Goal: Download file/media

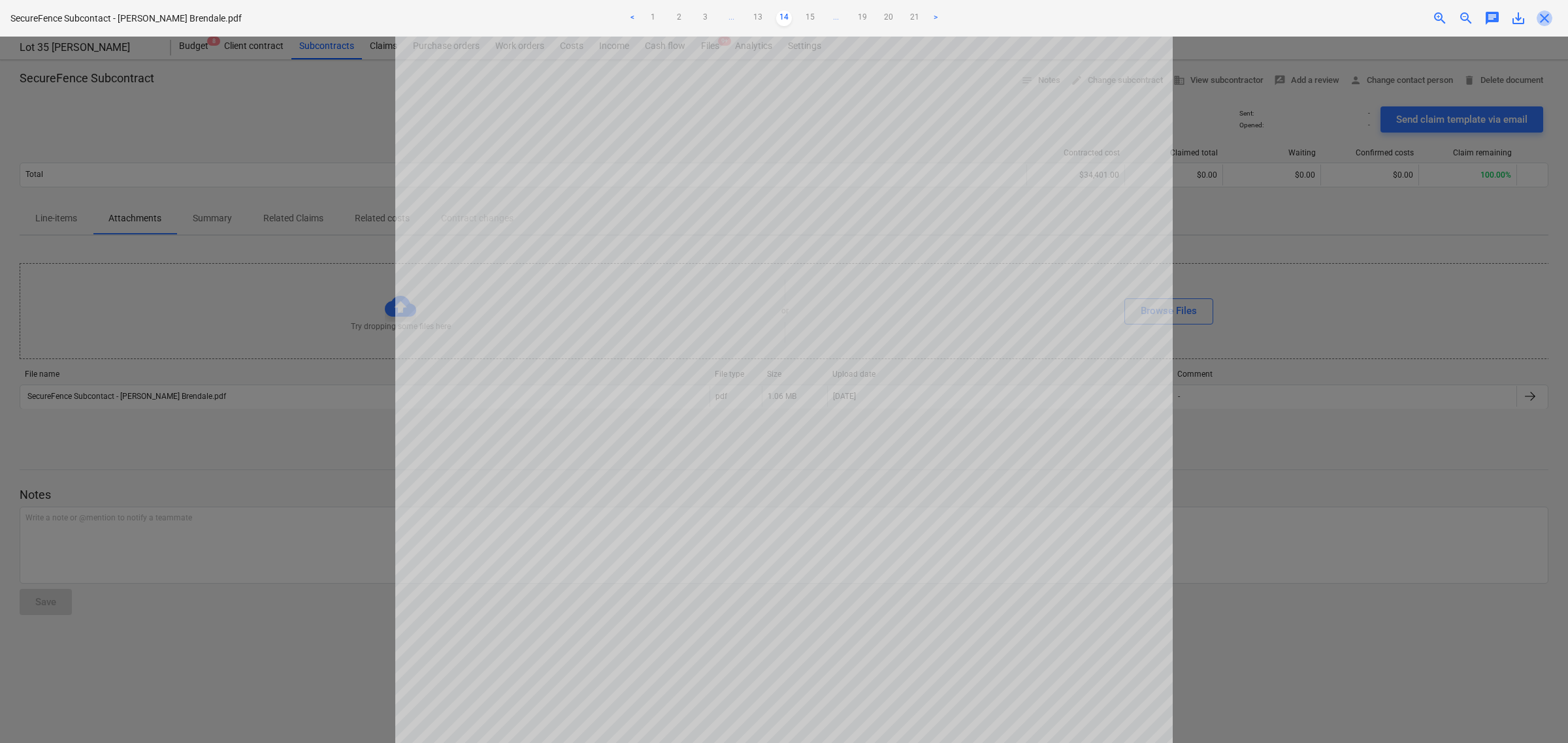
drag, startPoint x: 1541, startPoint y: 11, endPoint x: 1211, endPoint y: 213, distance: 386.9
click at [1541, 12] on span "close" at bounding box center [1544, 17] width 16 height 16
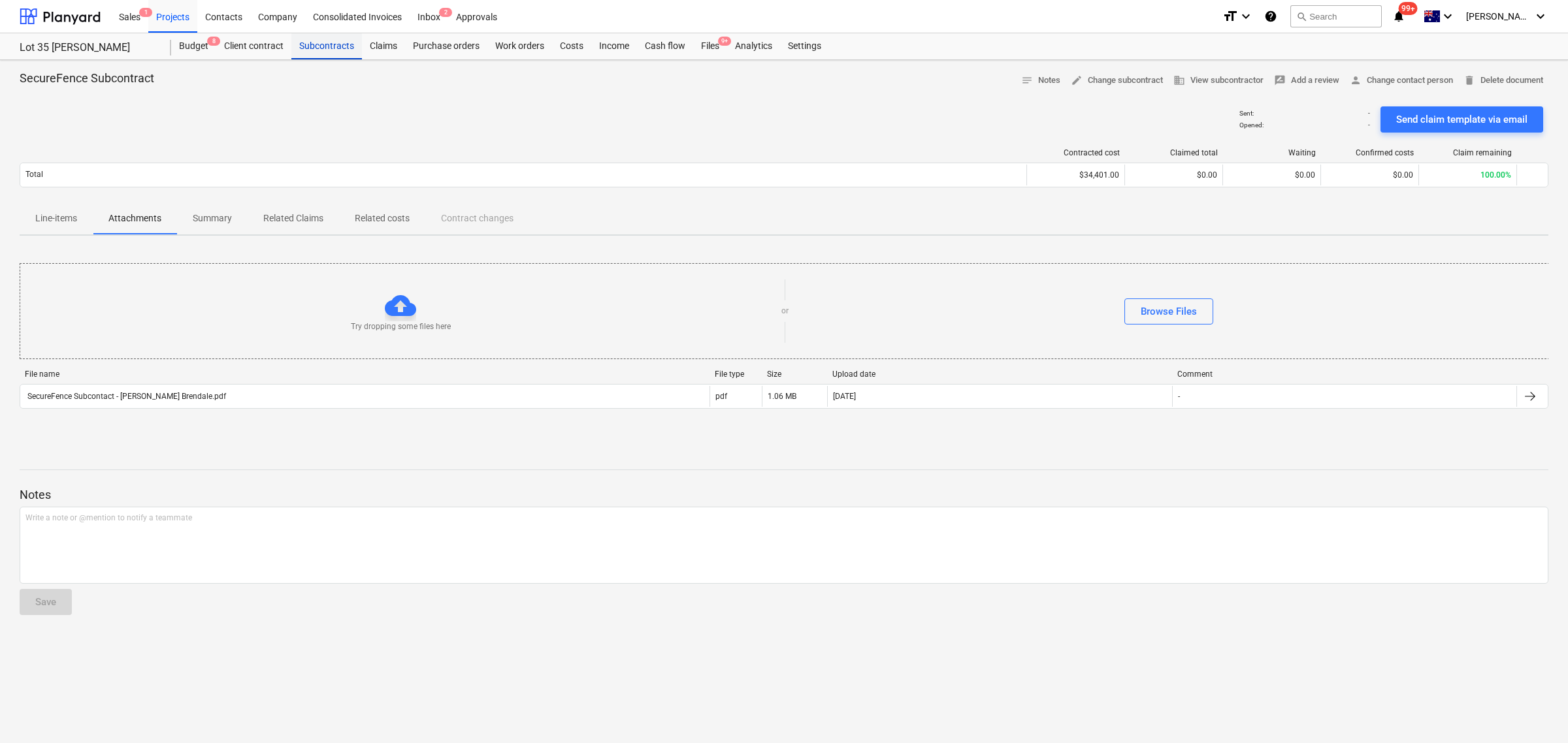
click at [341, 51] on div "Subcontracts" at bounding box center [326, 46] width 70 height 26
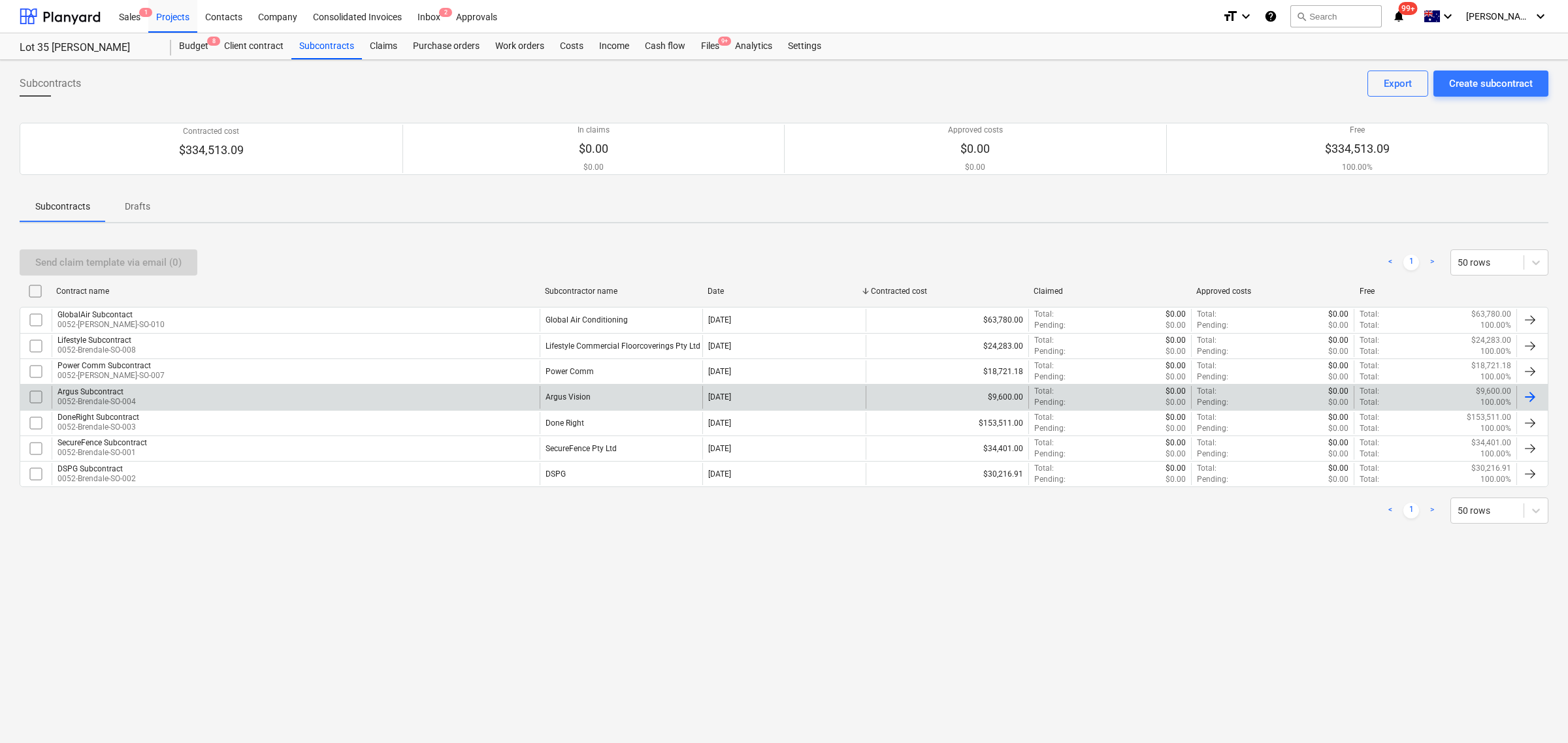
click at [119, 399] on p "0052-Brendale-SO-004" at bounding box center [97, 402] width 79 height 11
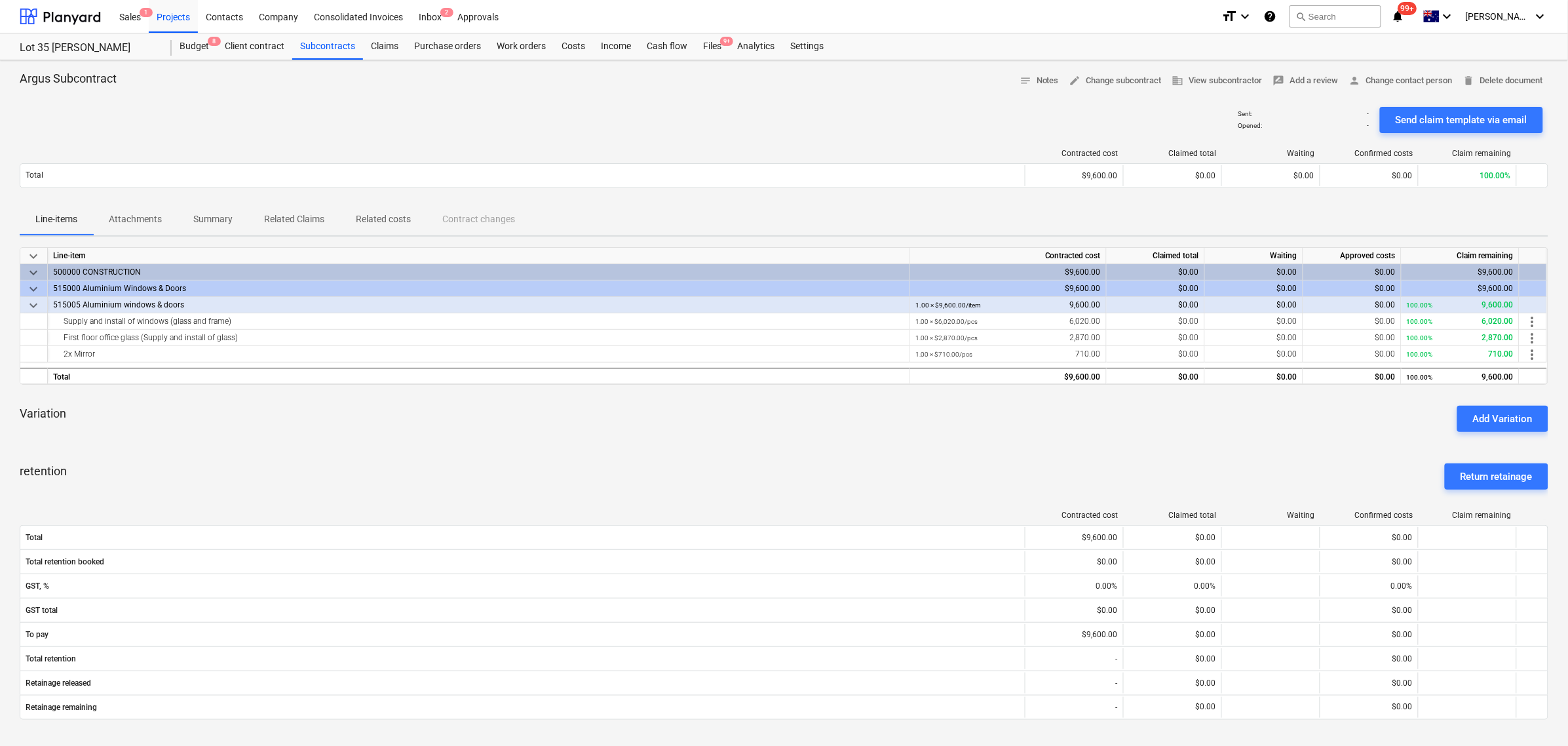
click at [136, 227] on span "Attachments" at bounding box center [136, 220] width 84 height 22
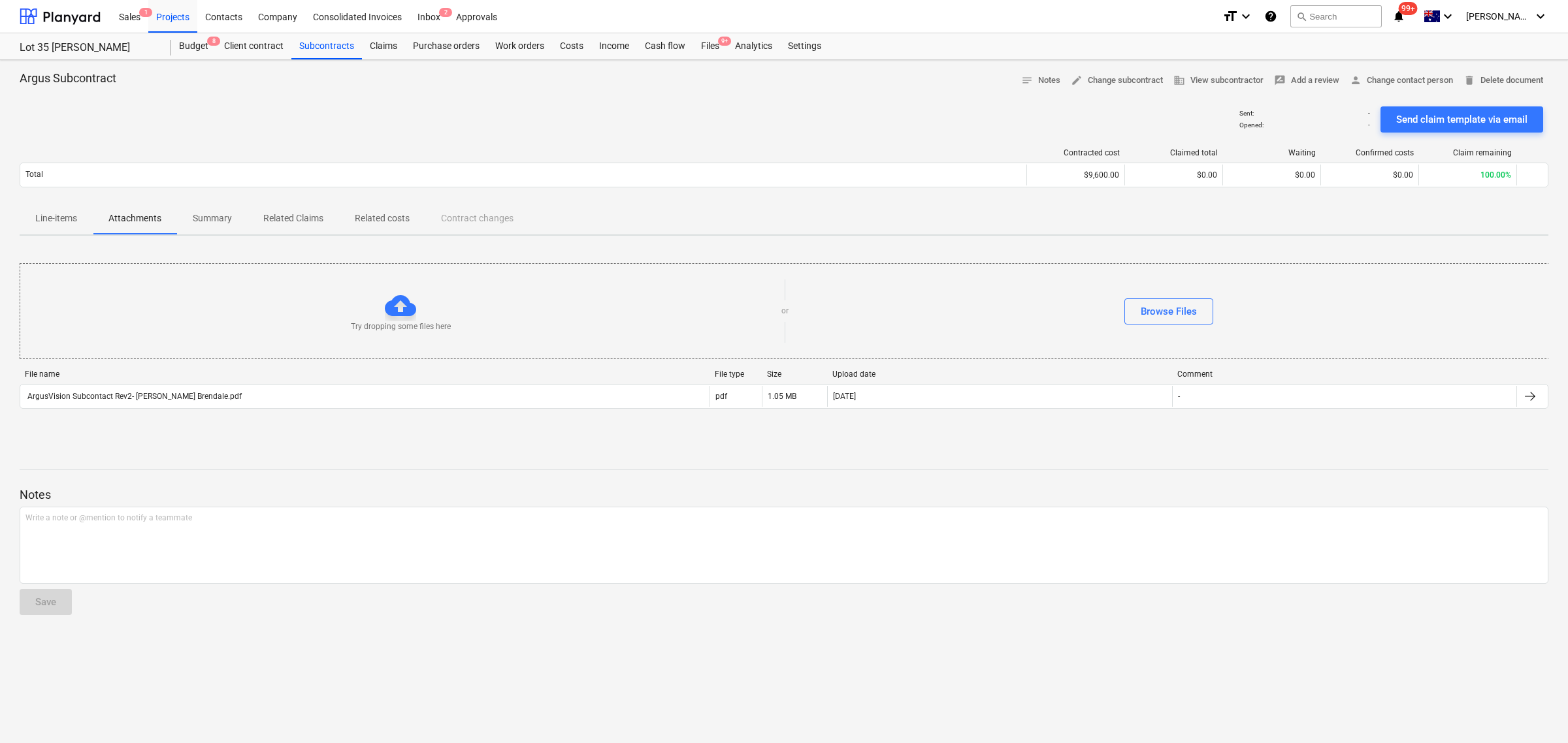
click at [167, 413] on div "File name File type Size Upload date Comment ArgusVision Subcontact Rev2- [PERS…" at bounding box center [784, 392] width 1530 height 45
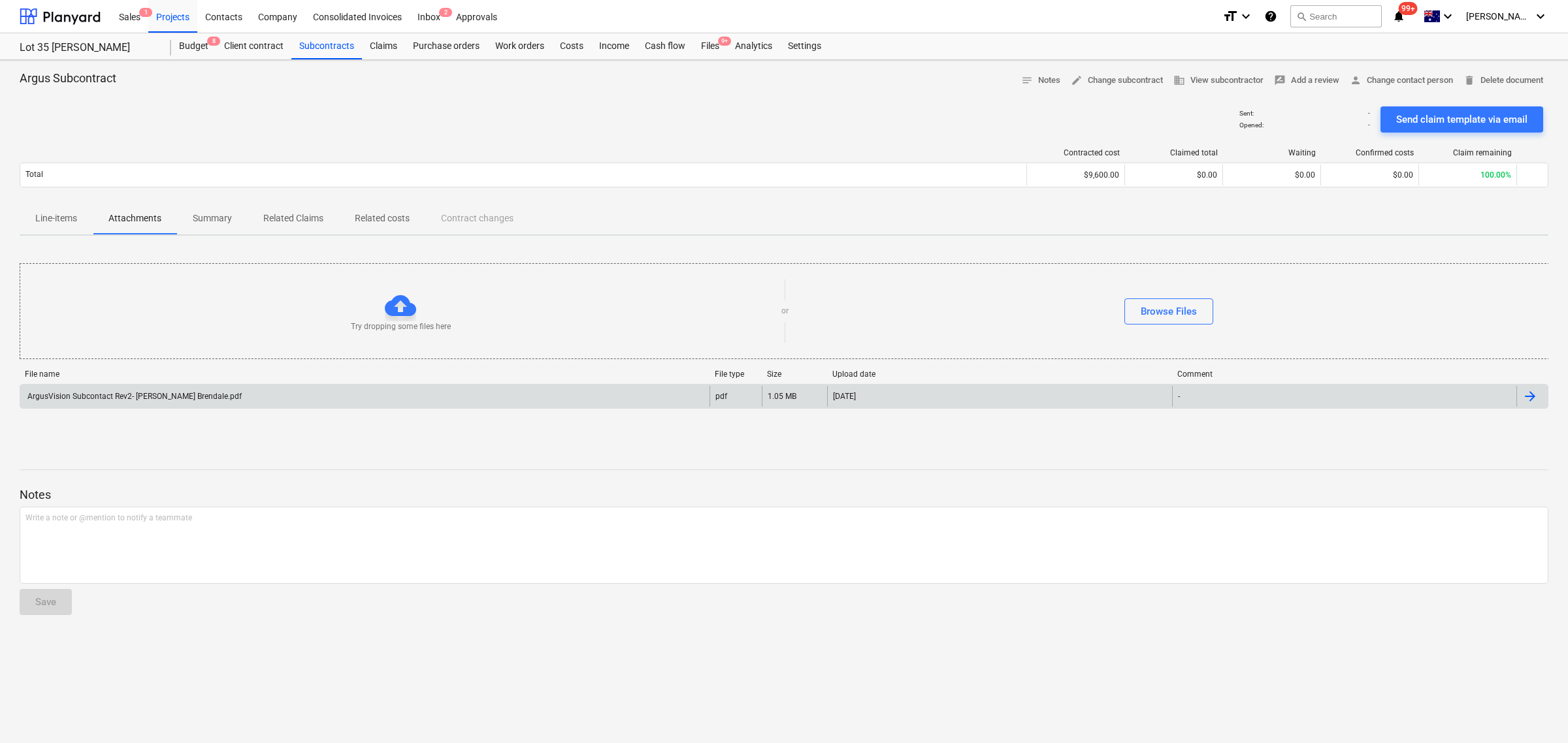
click at [154, 403] on div "ArgusVision Subcontact Rev2- [PERSON_NAME] Brendale.pdf" at bounding box center [364, 396] width 689 height 21
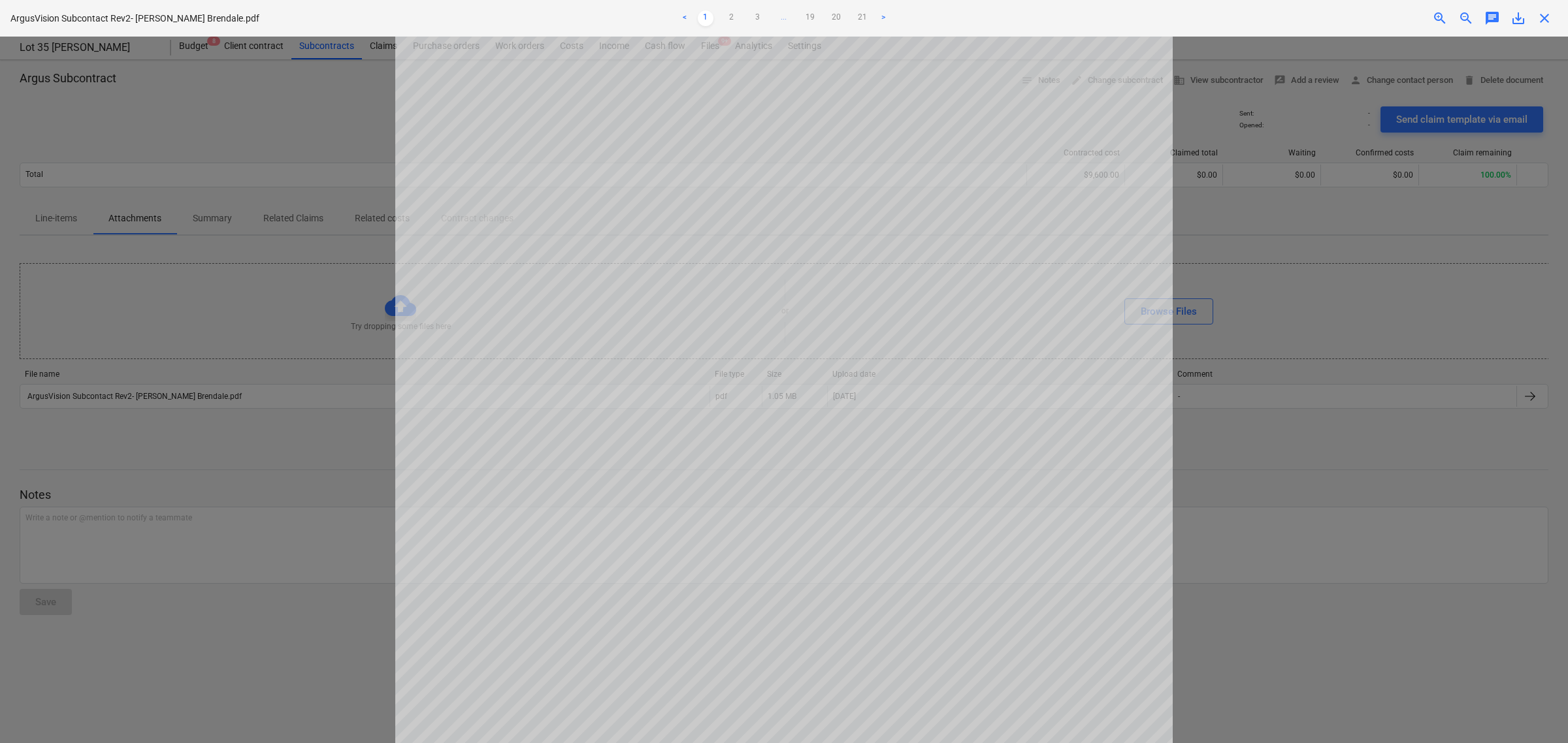
click at [1545, 13] on span "close" at bounding box center [1544, 17] width 16 height 16
